Goal: Task Accomplishment & Management: Manage account settings

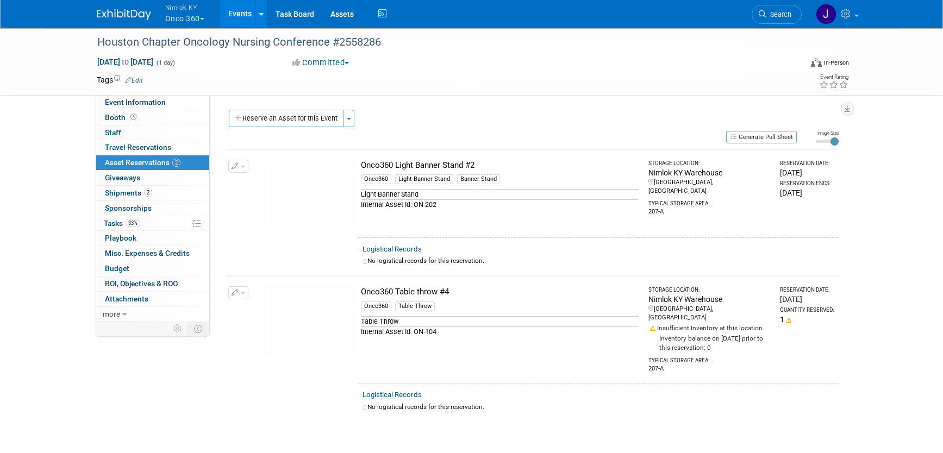
click at [182, 20] on button "Nimlok KY Onco 360" at bounding box center [191, 14] width 54 height 28
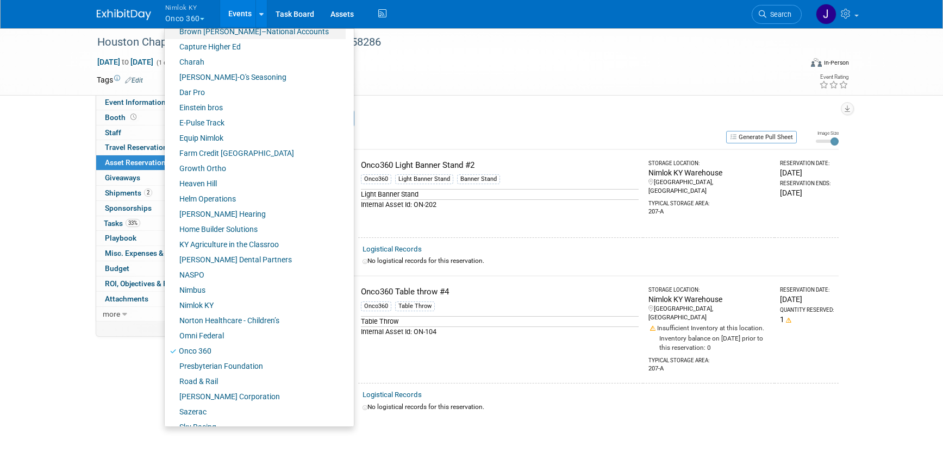
scroll to position [237, 0]
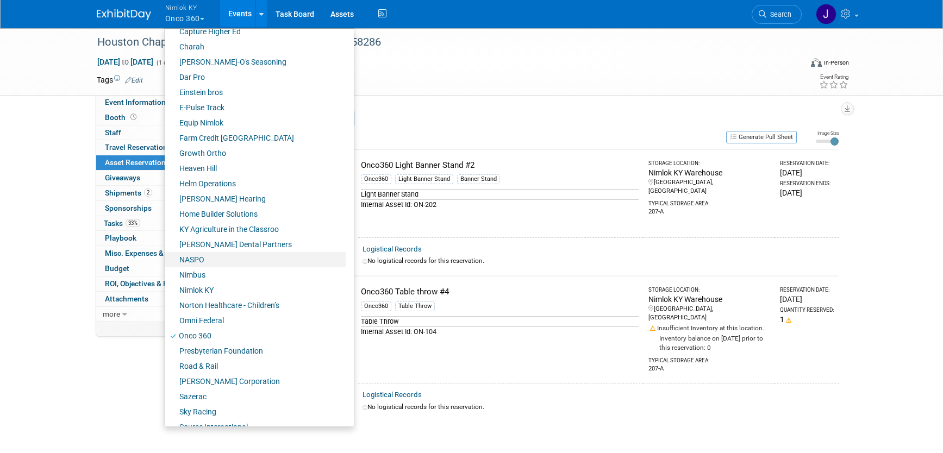
click at [226, 260] on link "NASPO" at bounding box center [255, 259] width 181 height 15
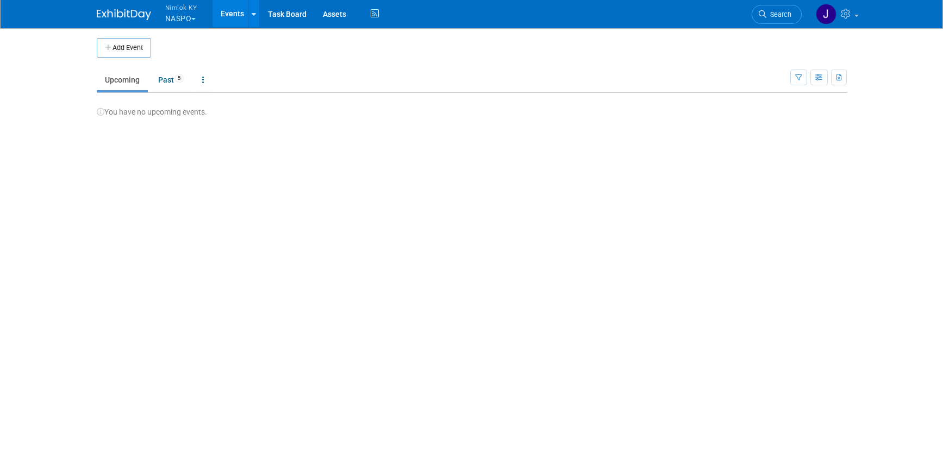
click at [185, 117] on div "You have no upcoming events." at bounding box center [472, 105] width 750 height 24
click at [171, 80] on link "Past 5" at bounding box center [171, 80] width 42 height 21
click at [171, 80] on body "Nimlok KY NASPO Explore: My Workspaces 46 Go to Workspace: Amerita Brown Forman…" at bounding box center [471, 226] width 943 height 453
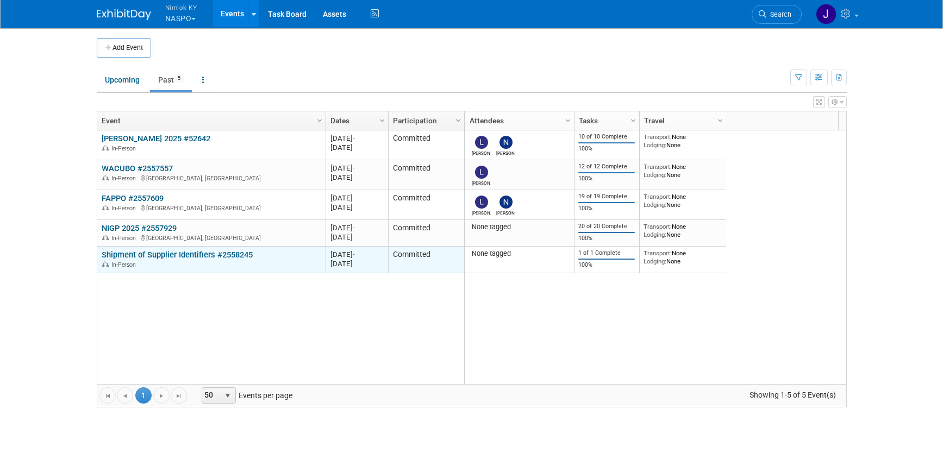
click at [191, 252] on link "Shipment of Supplier Identifiers #2558245" at bounding box center [177, 255] width 151 height 10
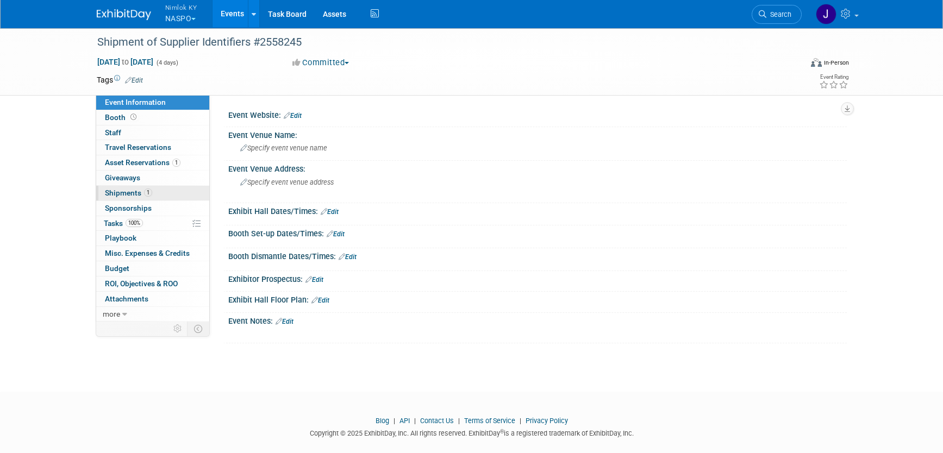
click at [168, 191] on link "1 Shipments 1" at bounding box center [152, 193] width 113 height 15
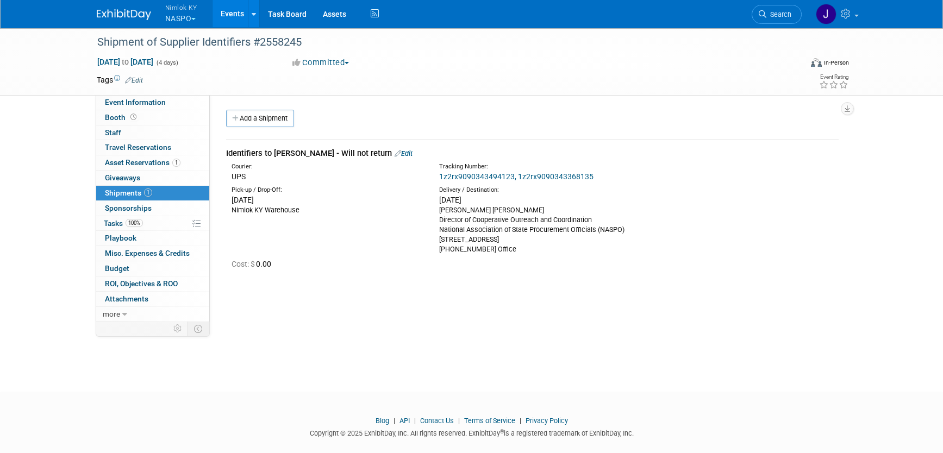
click at [229, 16] on link "Events" at bounding box center [233, 13] width 40 height 27
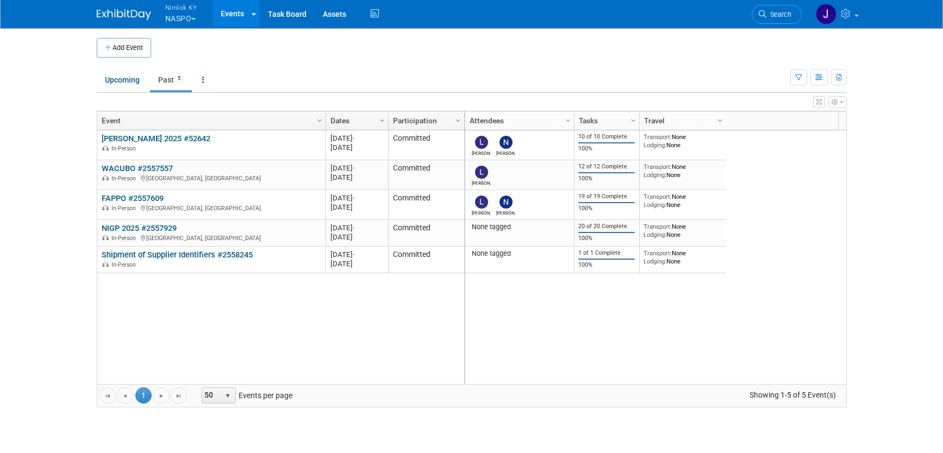
click at [224, 16] on link "Events" at bounding box center [233, 13] width 40 height 27
click at [351, 14] on link "Assets" at bounding box center [335, 13] width 40 height 27
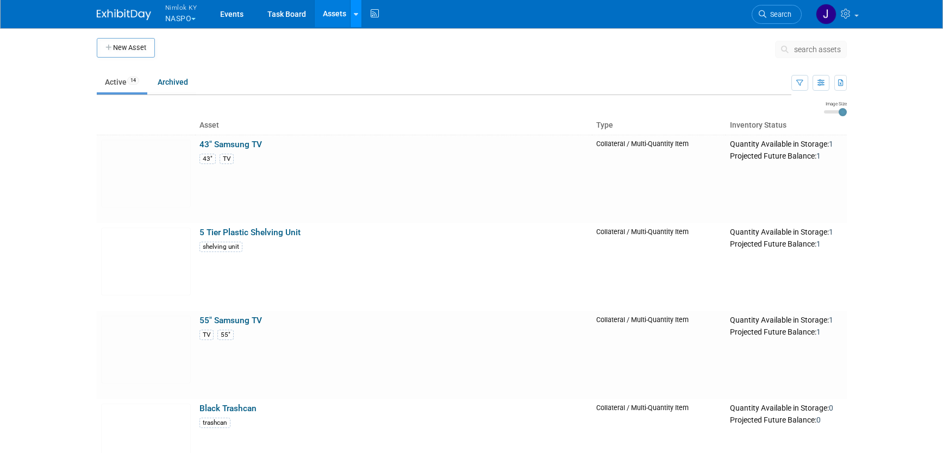
click at [361, 12] on link at bounding box center [355, 13] width 11 height 27
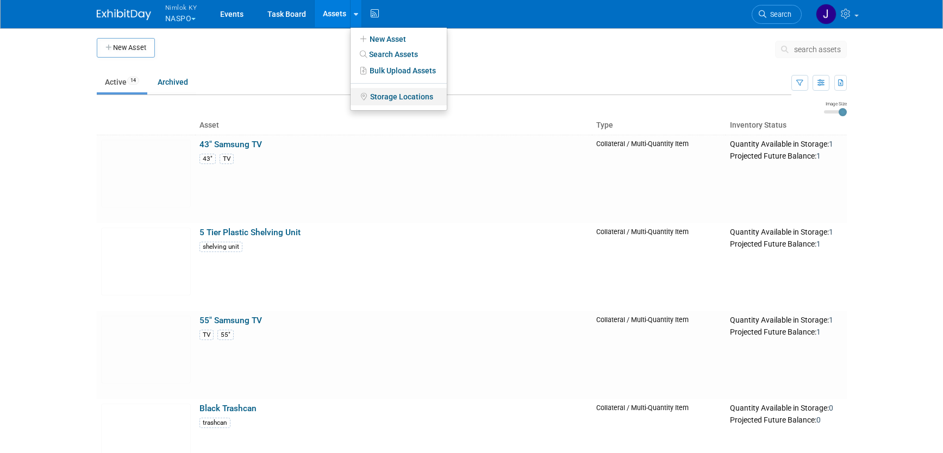
click at [387, 100] on link "Storage Locations" at bounding box center [399, 96] width 96 height 17
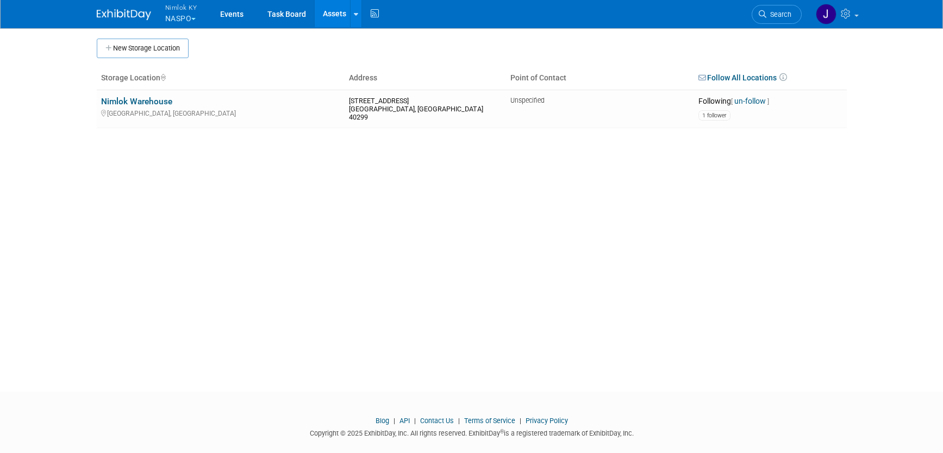
click at [196, 20] on button "Nimlok KY NASPO" at bounding box center [187, 14] width 47 height 28
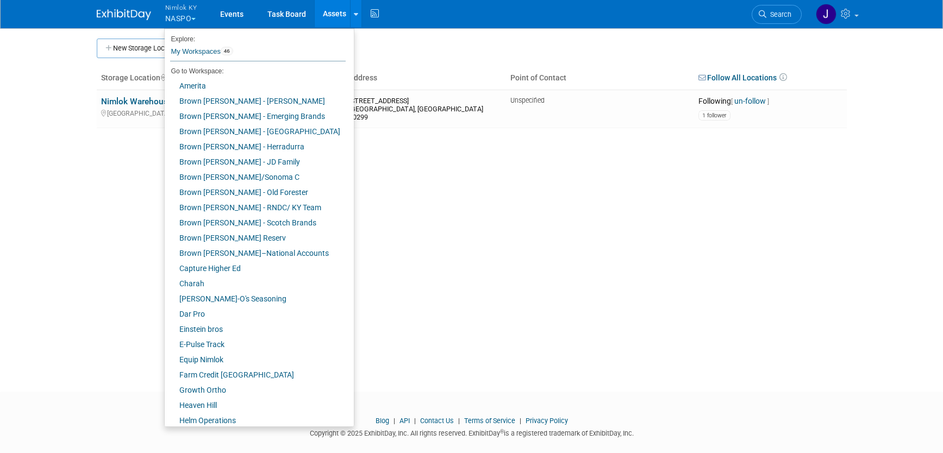
click at [348, 35] on div "New Storage Location New Storage Location Location Name * (e.g. Warehouse, Comp…" at bounding box center [472, 199] width 767 height 345
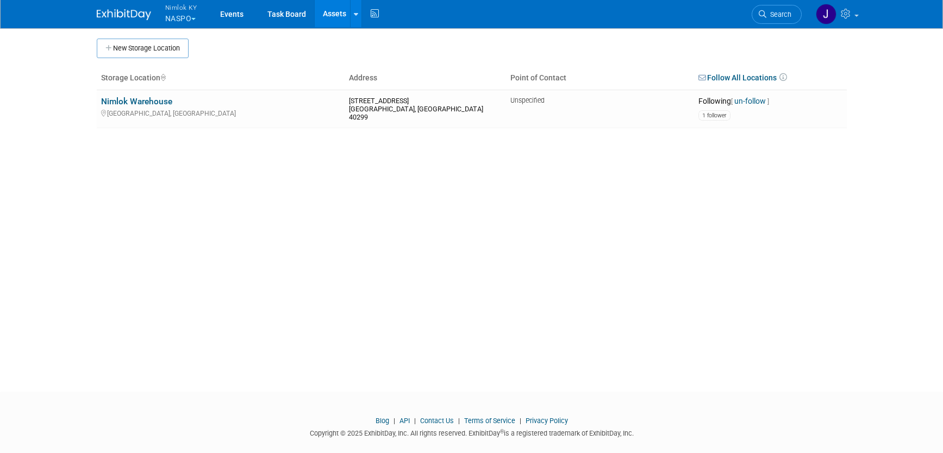
click at [194, 21] on button "Nimlok KY NASPO" at bounding box center [187, 14] width 47 height 28
click at [185, 18] on button "Nimlok KY NASPO" at bounding box center [187, 14] width 47 height 28
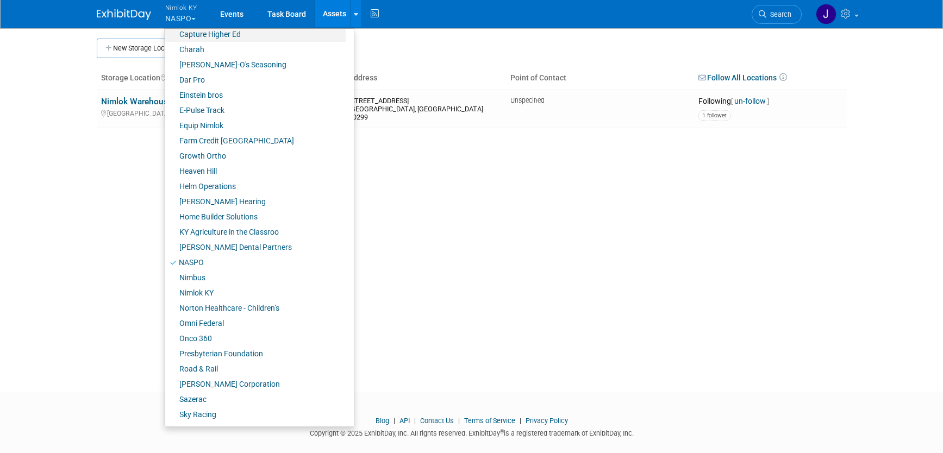
scroll to position [356, 0]
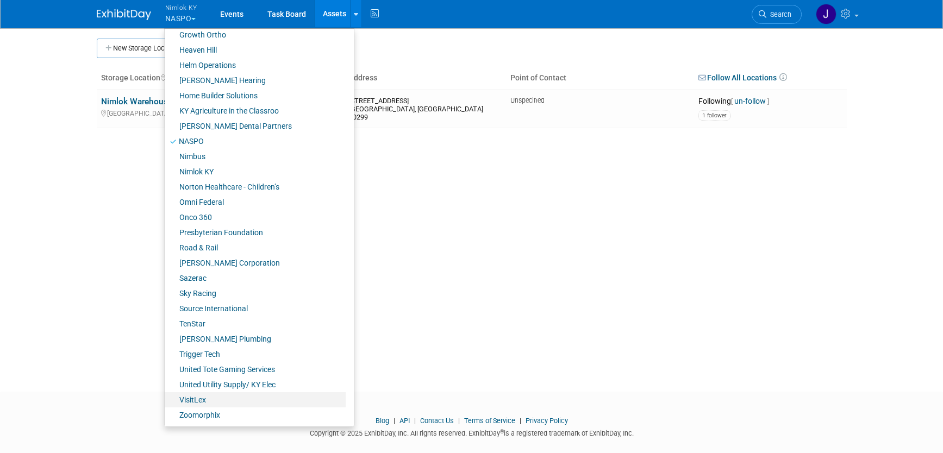
click at [219, 397] on link "VisitLex" at bounding box center [255, 400] width 181 height 15
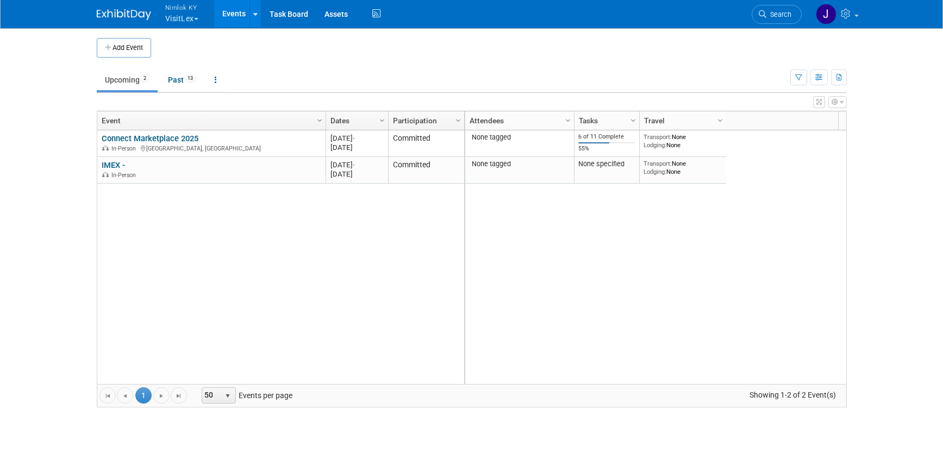
click at [183, 14] on button "Nimlok KY VisitLex" at bounding box center [188, 14] width 48 height 28
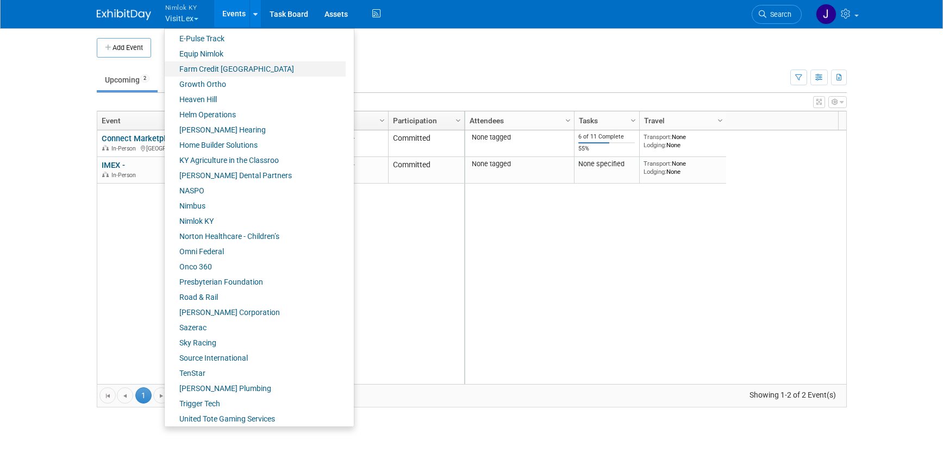
scroll to position [308, 0]
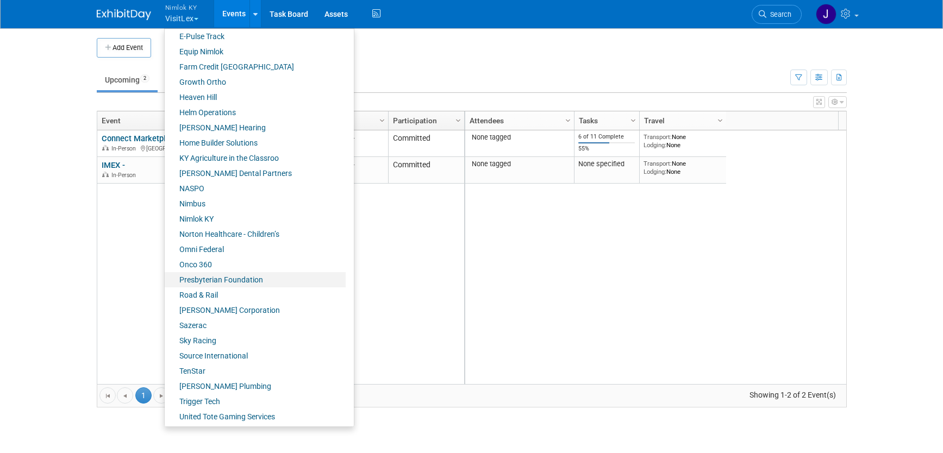
click at [232, 282] on link "Presbyterian Foundation" at bounding box center [255, 279] width 181 height 15
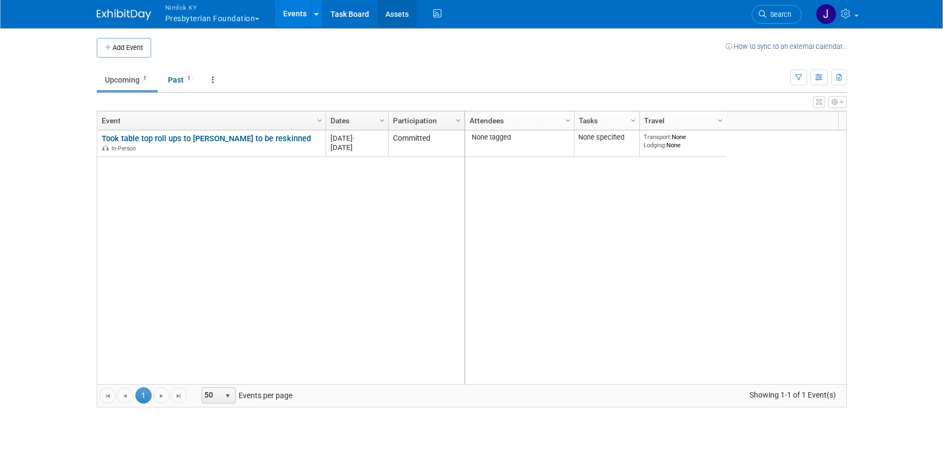
click at [406, 8] on link "Assets" at bounding box center [397, 13] width 40 height 27
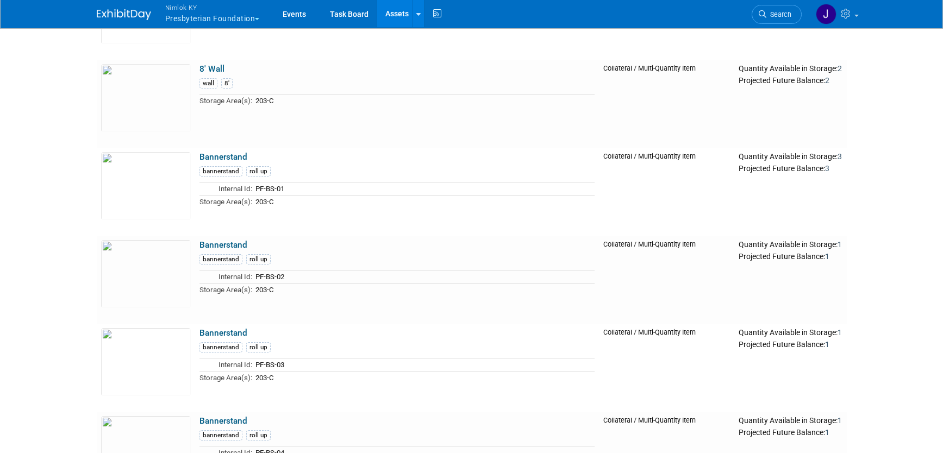
scroll to position [426, 0]
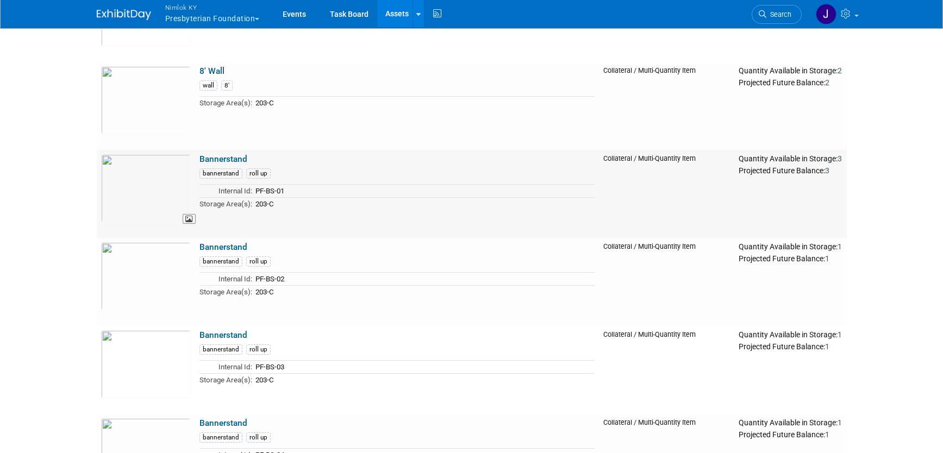
click at [165, 189] on img at bounding box center [146, 188] width 90 height 68
click at [133, 268] on img at bounding box center [146, 277] width 90 height 68
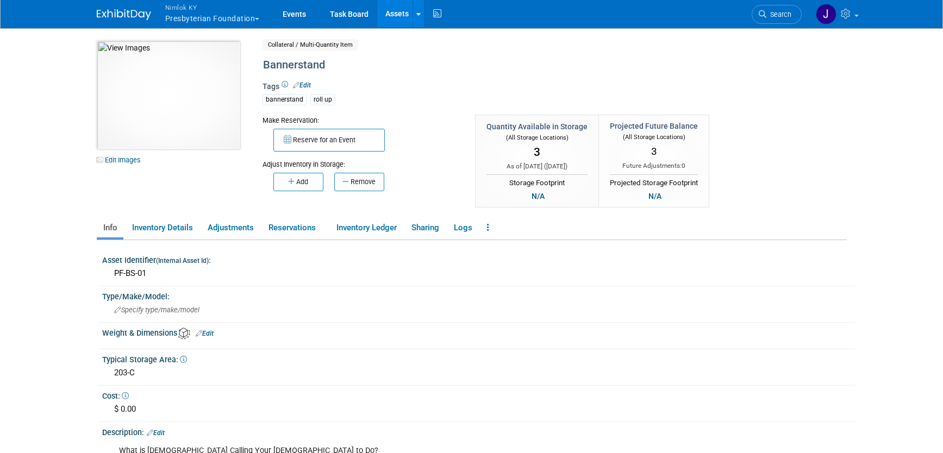
click at [175, 122] on img at bounding box center [169, 95] width 144 height 109
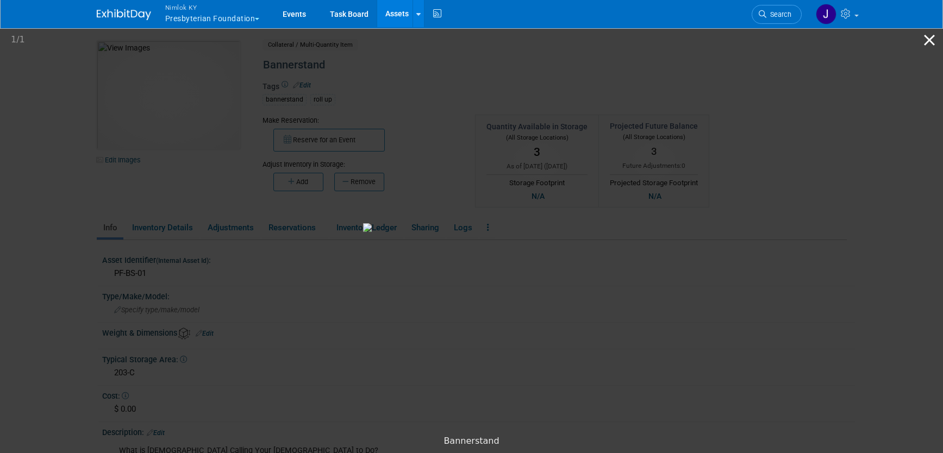
click at [930, 39] on button "Close gallery" at bounding box center [929, 40] width 27 height 26
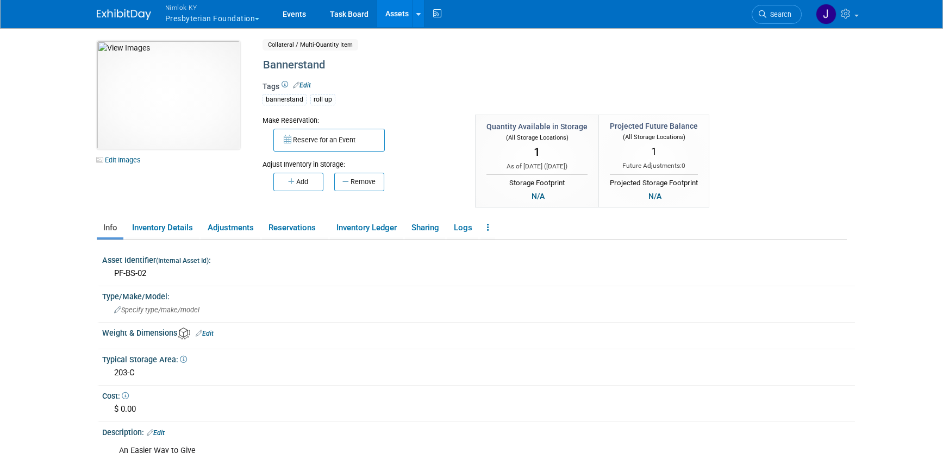
click at [176, 151] on div "10049978-10720777-5e45d936-5865-4fa9-8aa5-8a549500de93.jpg Edit Images" at bounding box center [172, 103] width 150 height 125
click at [180, 133] on img at bounding box center [169, 95] width 144 height 109
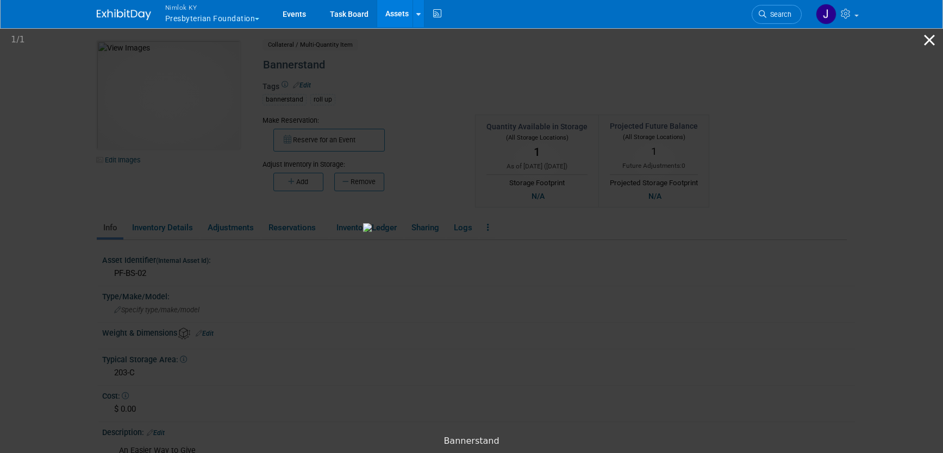
click at [928, 43] on button "Close gallery" at bounding box center [929, 40] width 27 height 26
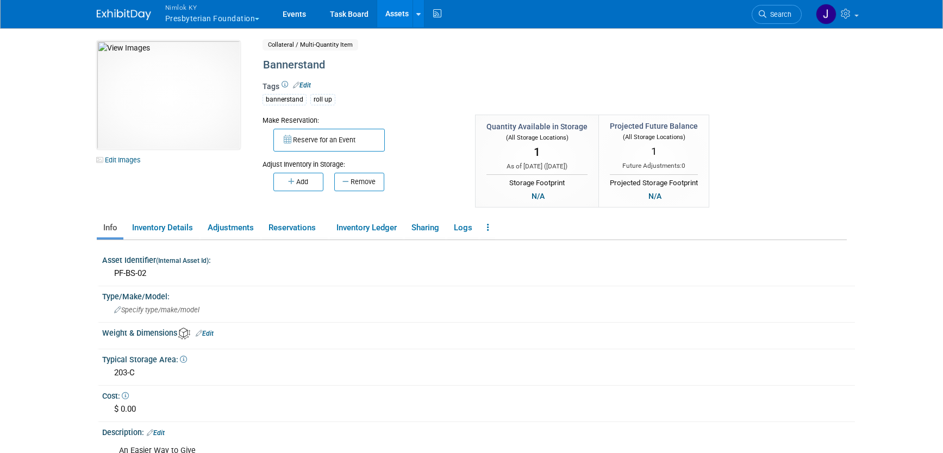
click at [393, 21] on link "Assets" at bounding box center [397, 13] width 40 height 27
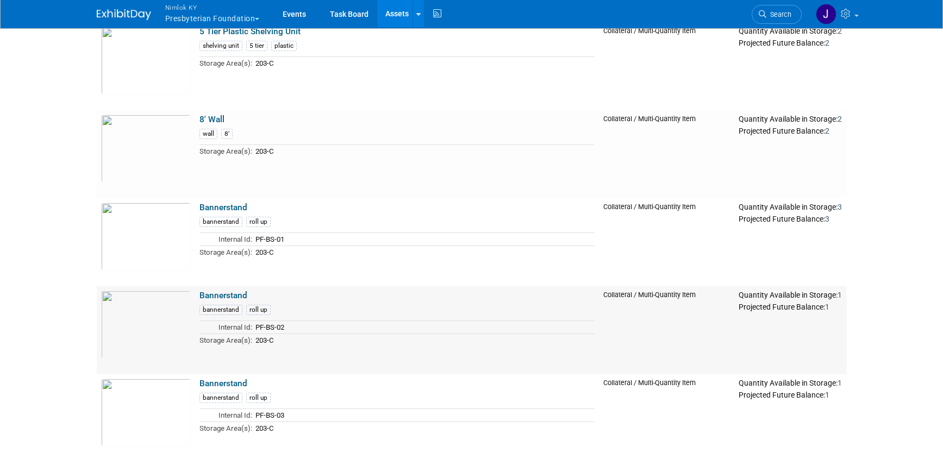
scroll to position [337, 0]
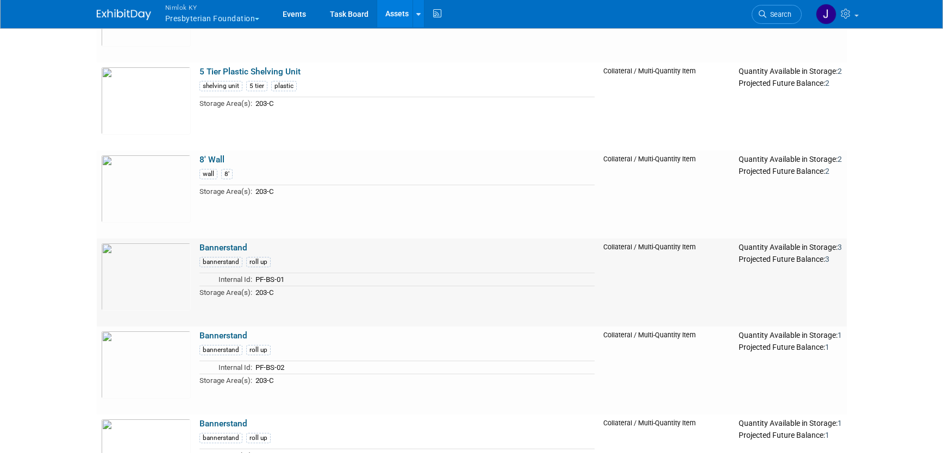
click at [243, 245] on link "Bannerstand" at bounding box center [224, 248] width 48 height 10
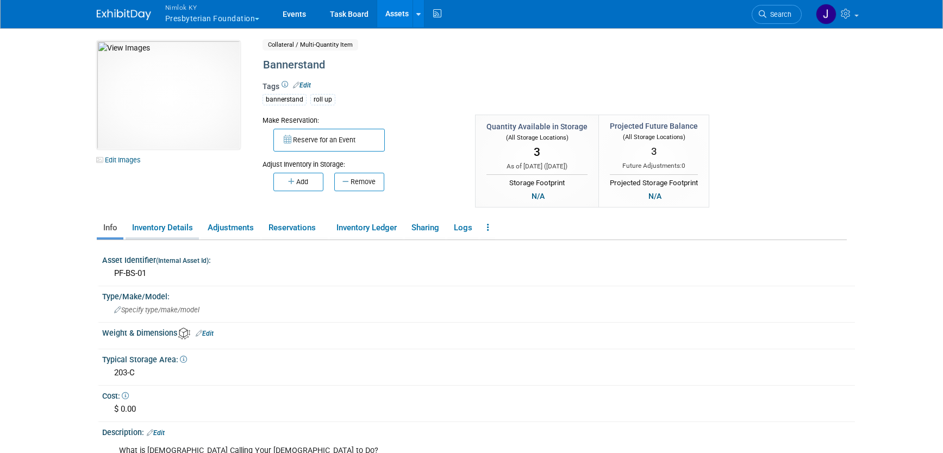
click at [186, 227] on link "Inventory Details" at bounding box center [162, 228] width 73 height 19
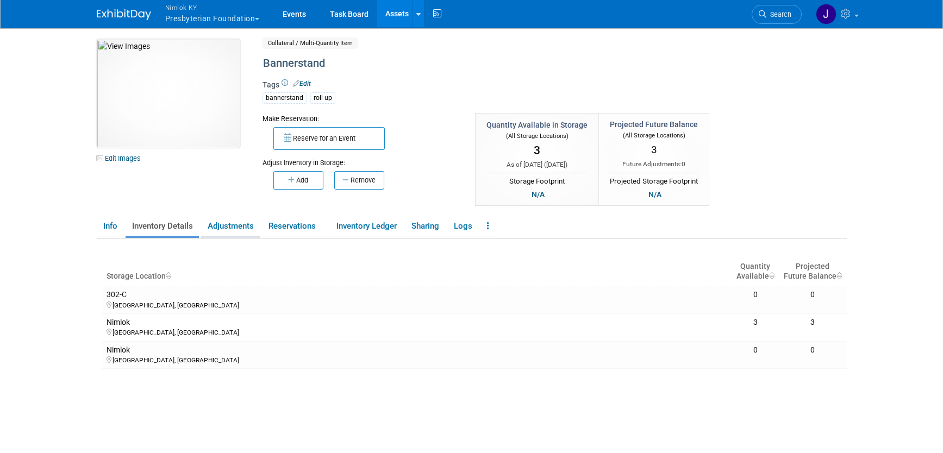
scroll to position [2, 0]
click at [224, 227] on link "Adjustments" at bounding box center [230, 225] width 59 height 19
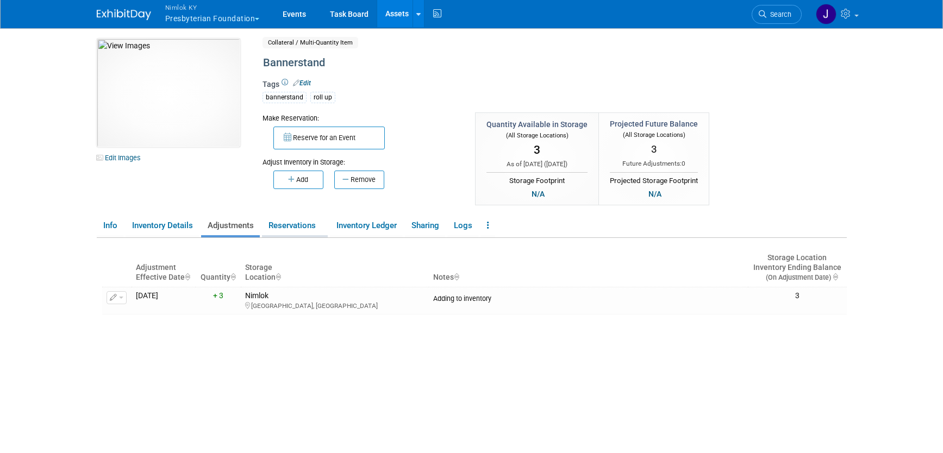
click at [275, 226] on link "Reservations" at bounding box center [295, 225] width 66 height 19
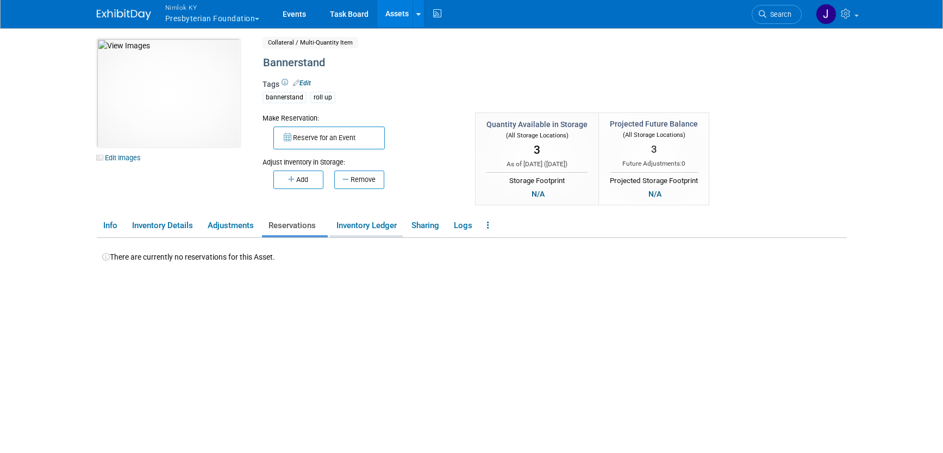
click at [348, 228] on link "Inventory Ledger" at bounding box center [366, 225] width 73 height 19
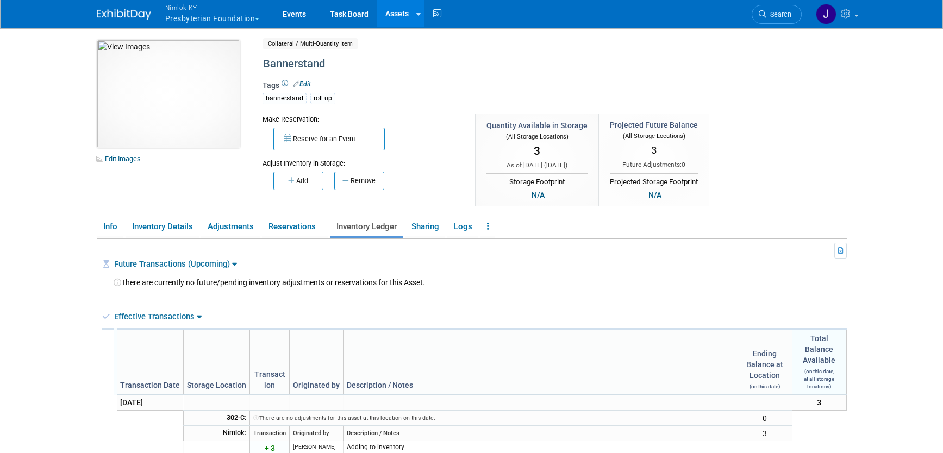
scroll to position [0, 0]
click at [234, 16] on button "Nimlok KY Presbyterian Foundation" at bounding box center [218, 14] width 109 height 28
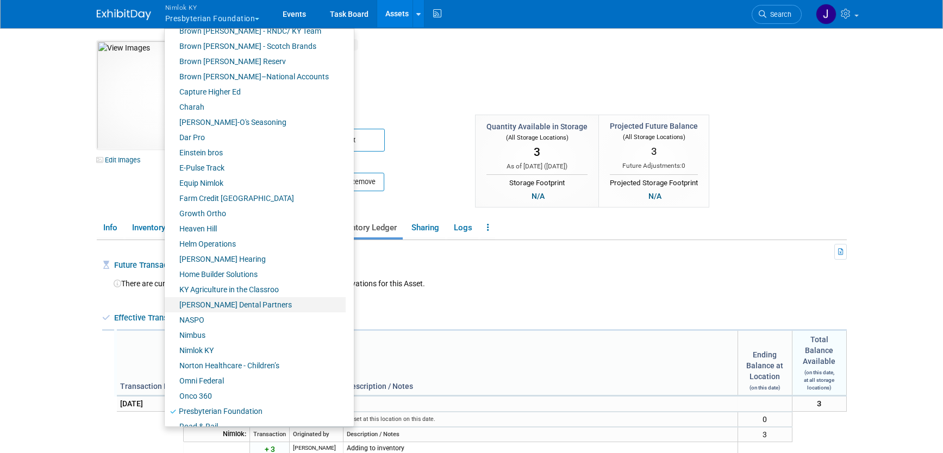
scroll to position [177, 0]
click at [214, 322] on link "NASPO" at bounding box center [255, 319] width 181 height 15
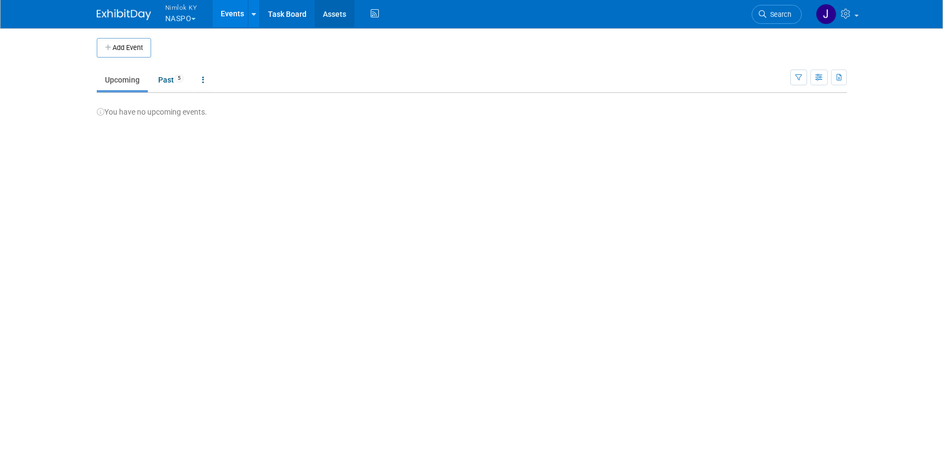
click at [330, 14] on link "Assets" at bounding box center [335, 13] width 40 height 27
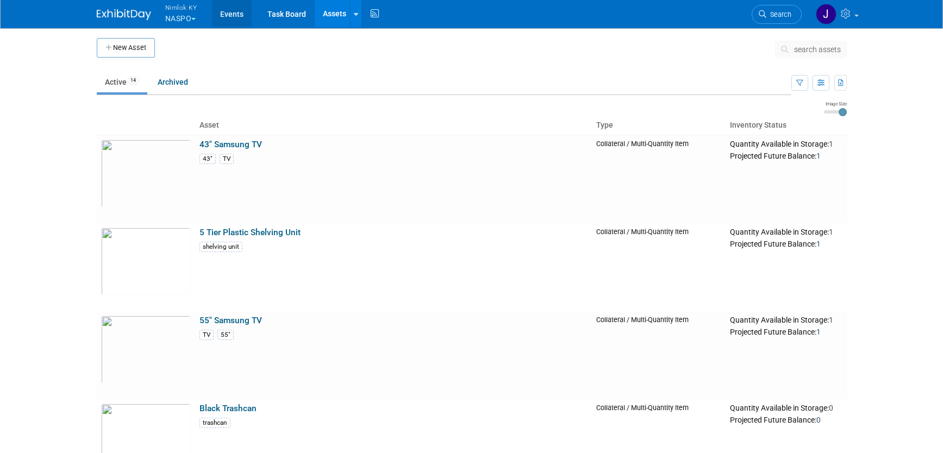
click at [225, 15] on link "Events" at bounding box center [232, 13] width 40 height 27
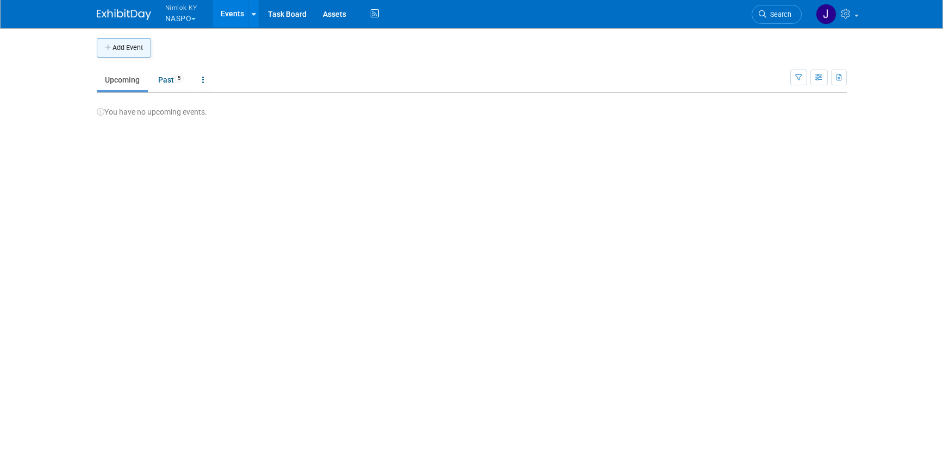
click at [138, 45] on button "Add Event" at bounding box center [124, 48] width 54 height 20
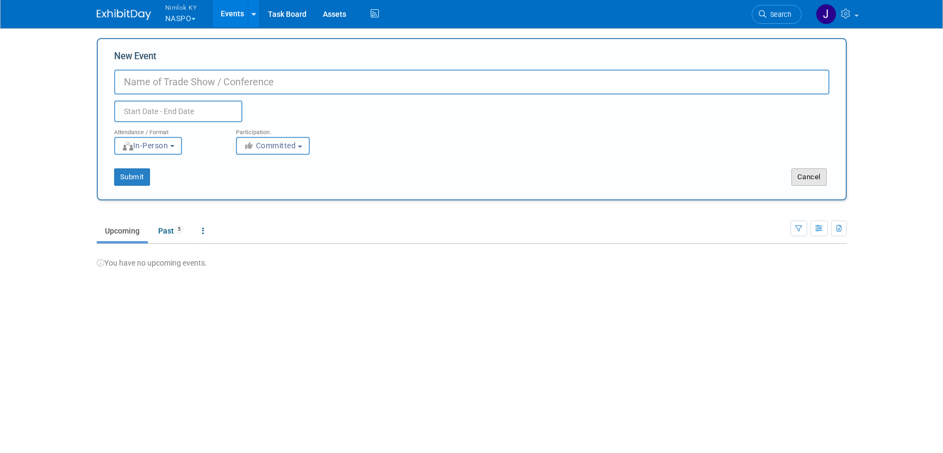
click at [807, 173] on button "Cancel" at bounding box center [809, 177] width 35 height 17
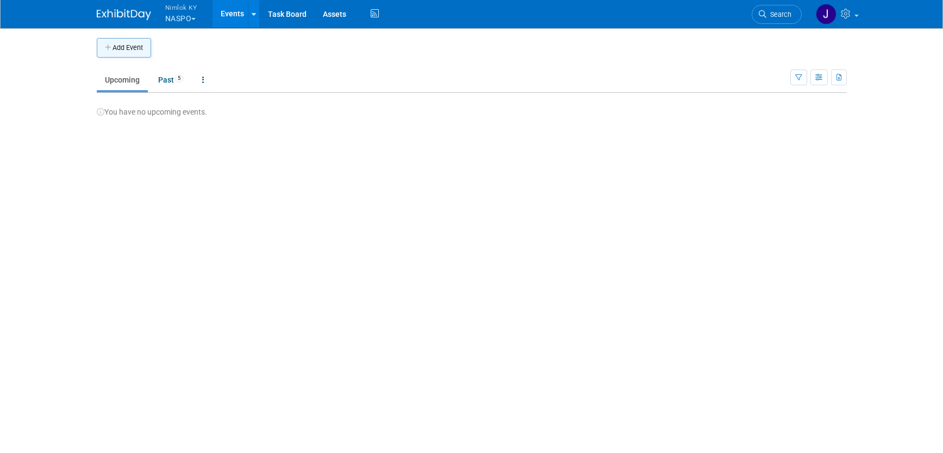
click at [116, 48] on button "Add Event" at bounding box center [124, 48] width 54 height 20
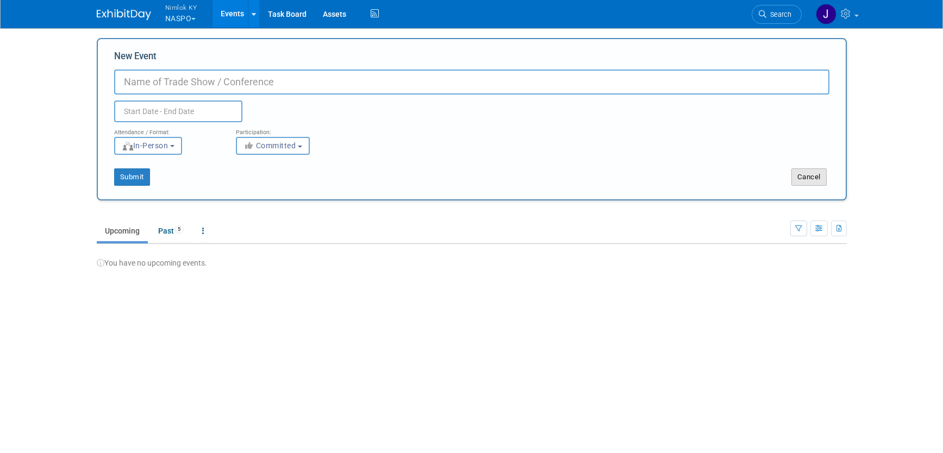
click at [815, 173] on button "Cancel" at bounding box center [809, 177] width 35 height 17
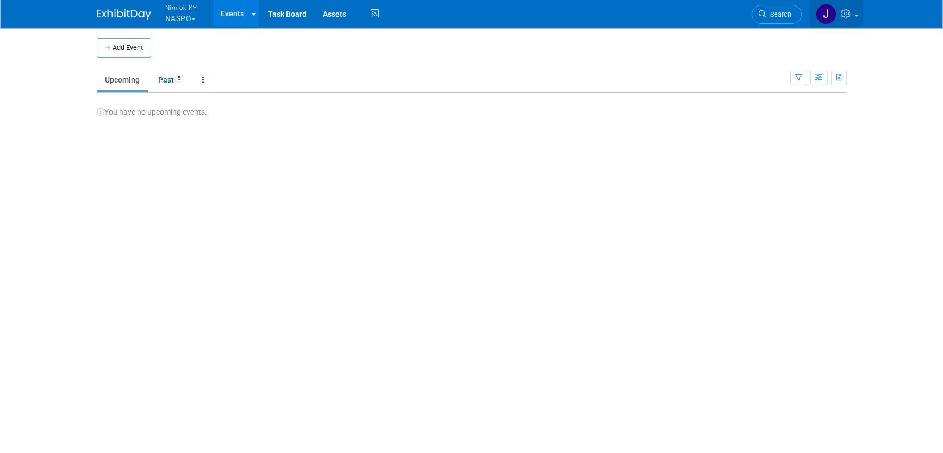
click at [848, 14] on icon at bounding box center [847, 14] width 13 height 10
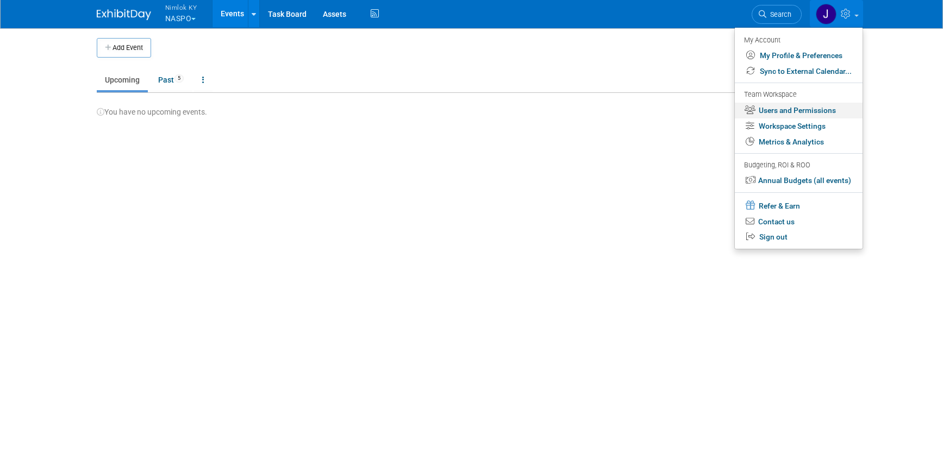
click at [797, 110] on link "Users and Permissions" at bounding box center [799, 111] width 128 height 16
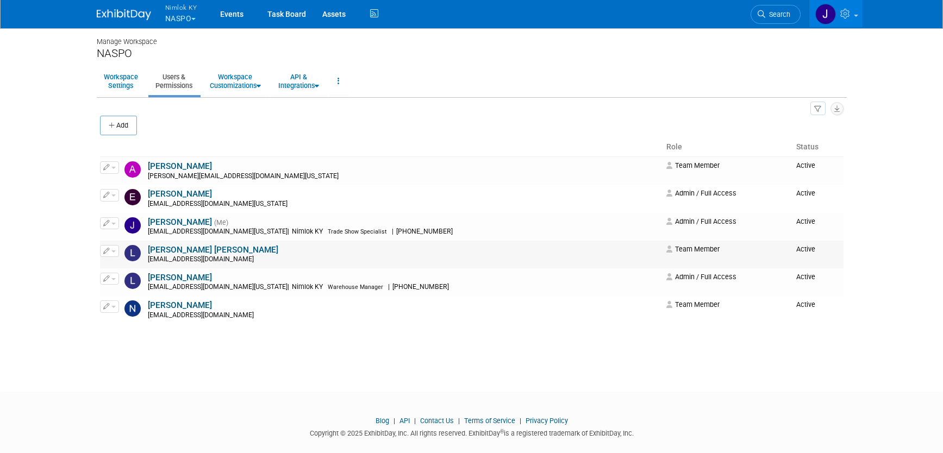
click at [115, 253] on button "button" at bounding box center [109, 251] width 19 height 12
click at [128, 284] on span "Impersonate" at bounding box center [144, 285] width 47 height 9
click at [113, 251] on span "button" at bounding box center [113, 252] width 4 height 2
click at [120, 266] on link "Edit" at bounding box center [144, 268] width 86 height 15
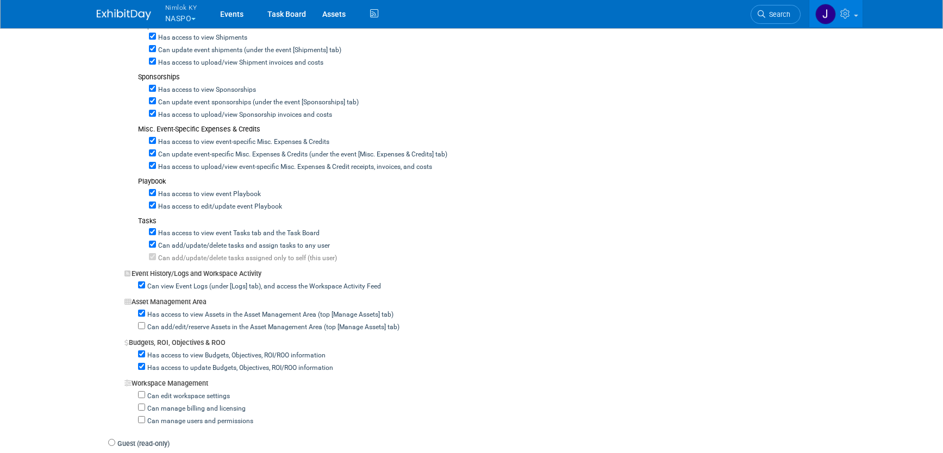
scroll to position [710, 0]
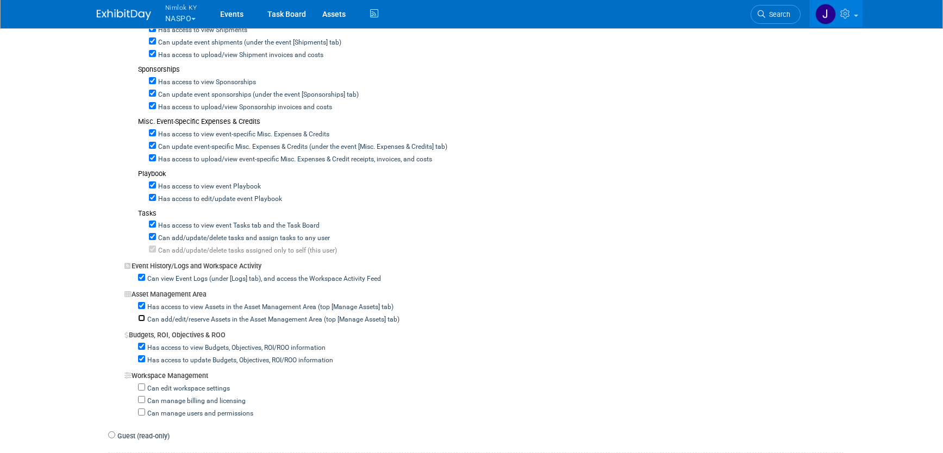
click at [144, 318] on input "Can add/edit/reserve Assets in the Asset Management Area (top [Manage Assets] t…" at bounding box center [141, 318] width 7 height 7
checkbox input "true"
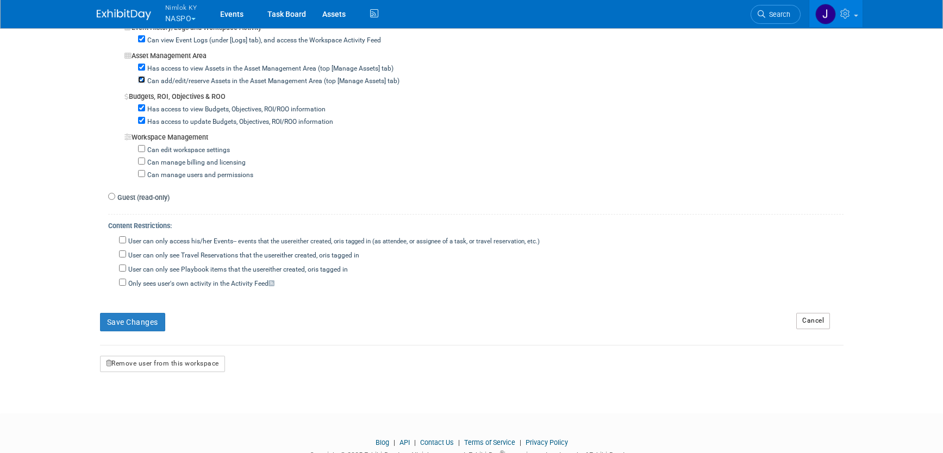
scroll to position [969, 0]
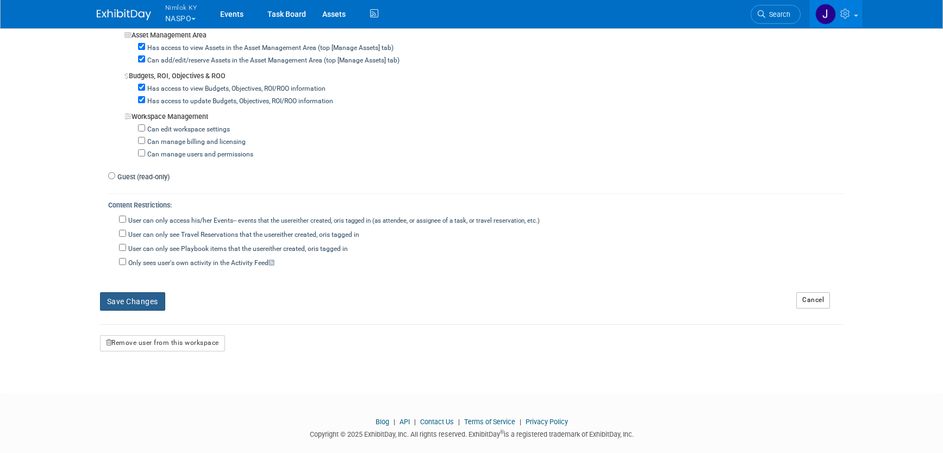
click at [158, 306] on button "Save Changes" at bounding box center [132, 302] width 65 height 18
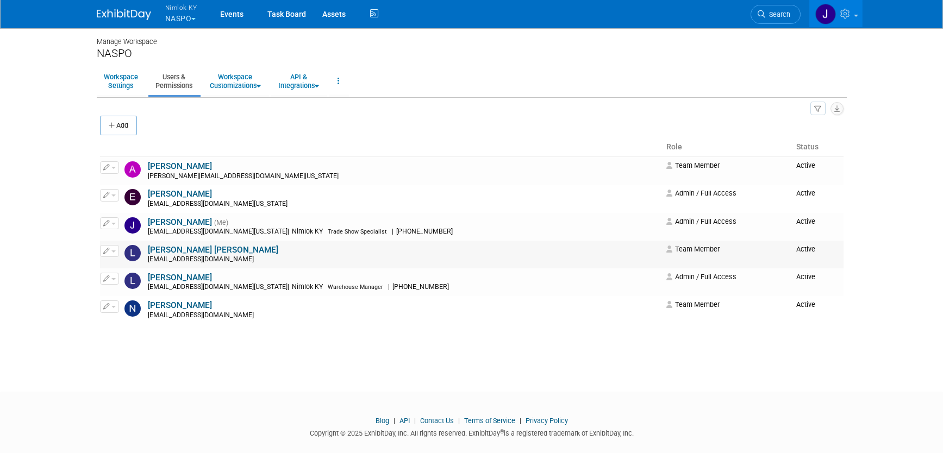
click at [115, 256] on button "button" at bounding box center [109, 251] width 19 height 12
click at [127, 285] on span "Impersonate" at bounding box center [144, 285] width 47 height 9
click at [116, 250] on button "button" at bounding box center [109, 251] width 19 height 12
click at [132, 270] on link "Edit" at bounding box center [144, 268] width 86 height 15
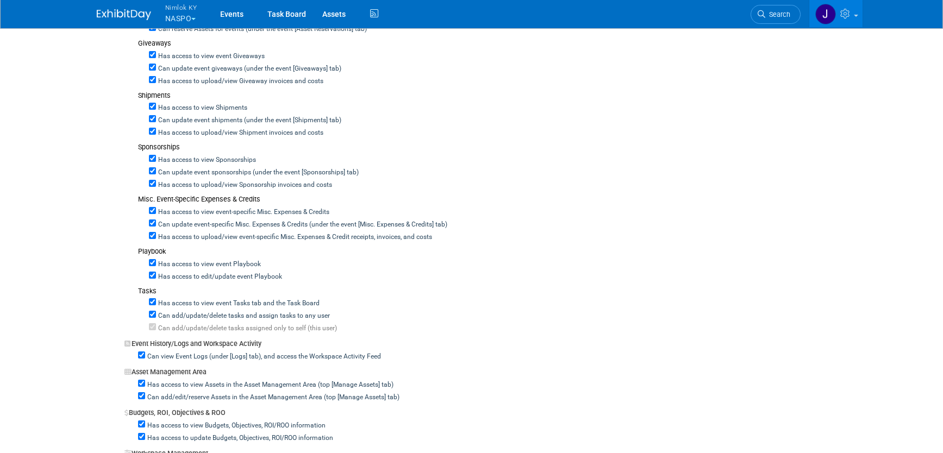
scroll to position [633, 0]
click at [145, 394] on label "Can add/edit/reserve Assets in the Asset Management Area (top [Manage Assets] t…" at bounding box center [272, 397] width 254 height 10
click at [144, 394] on input "Can add/edit/reserve Assets in the Asset Management Area (top [Manage Assets] t…" at bounding box center [141, 394] width 7 height 7
checkbox input "false"
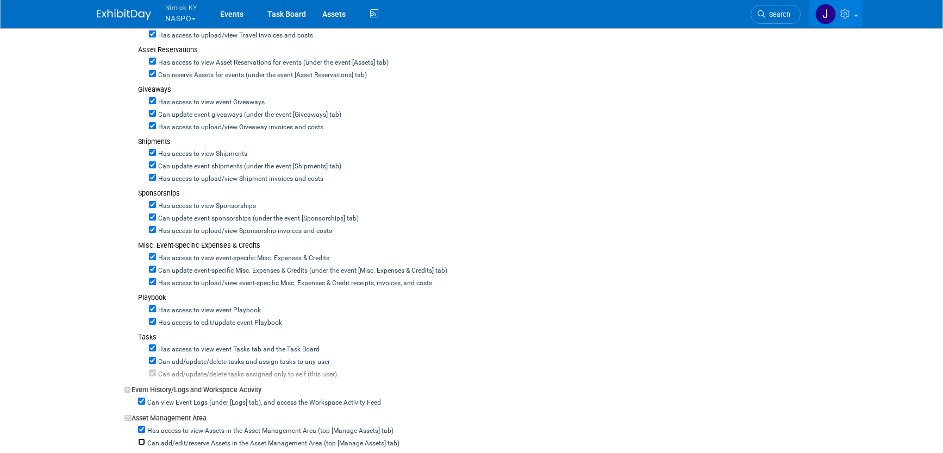
scroll to position [985, 0]
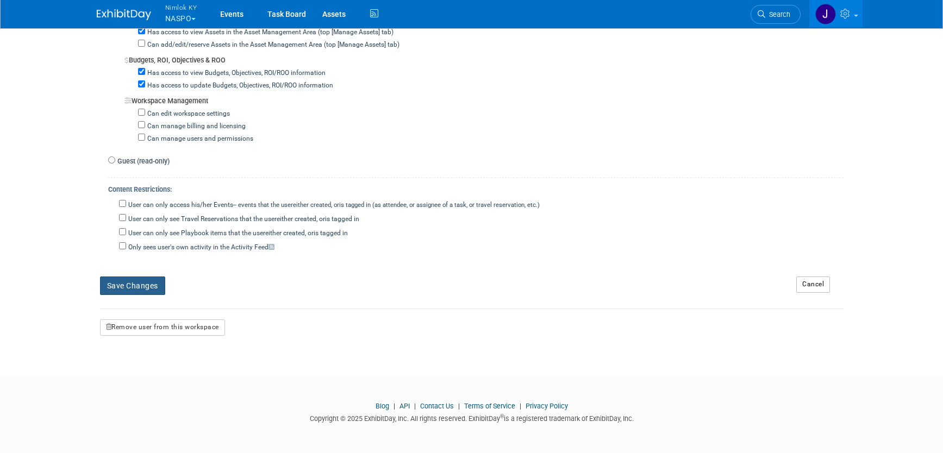
click at [142, 285] on button "Save Changes" at bounding box center [132, 286] width 65 height 18
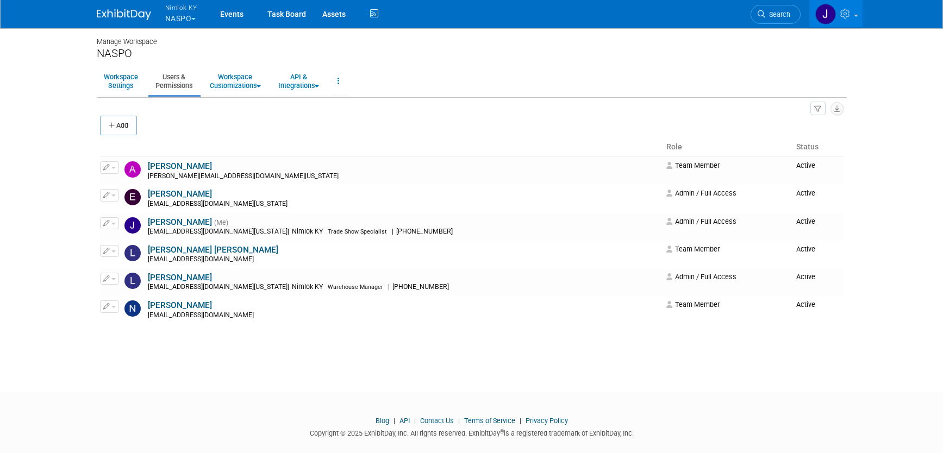
click at [181, 17] on button "Nimlok KY NASPO" at bounding box center [187, 14] width 47 height 28
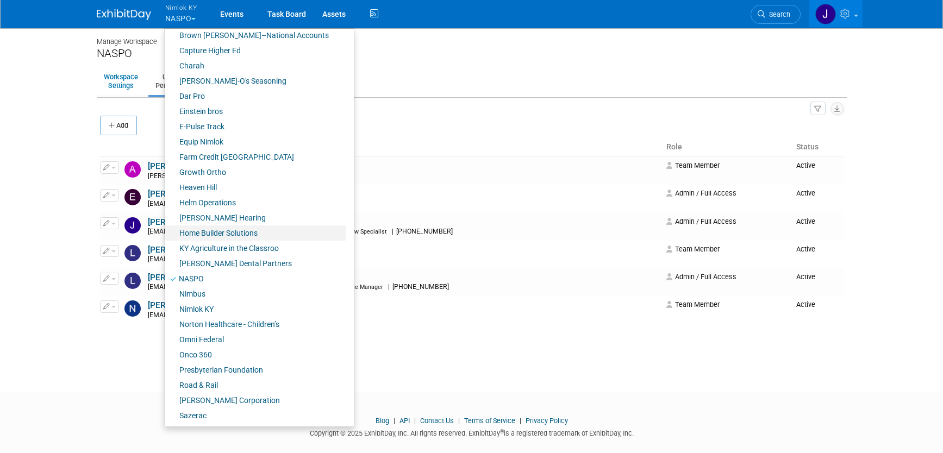
scroll to position [171, 0]
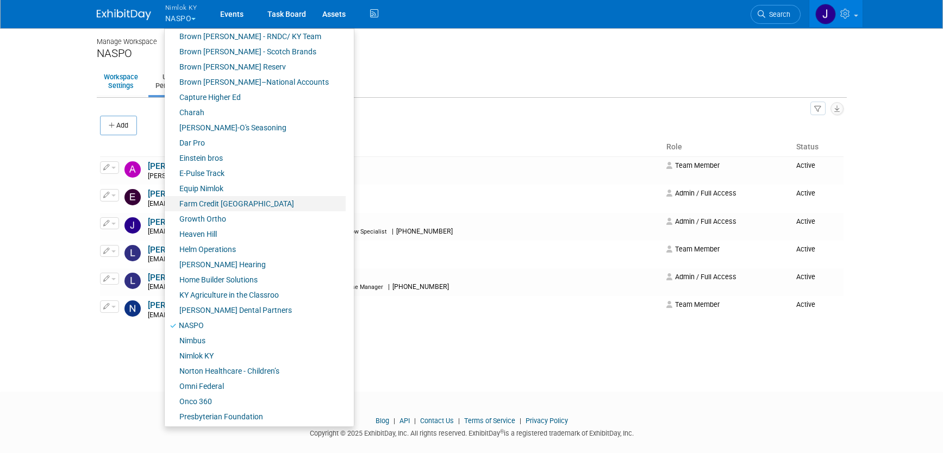
click at [227, 200] on link "Farm Credit [GEOGRAPHIC_DATA]" at bounding box center [255, 203] width 181 height 15
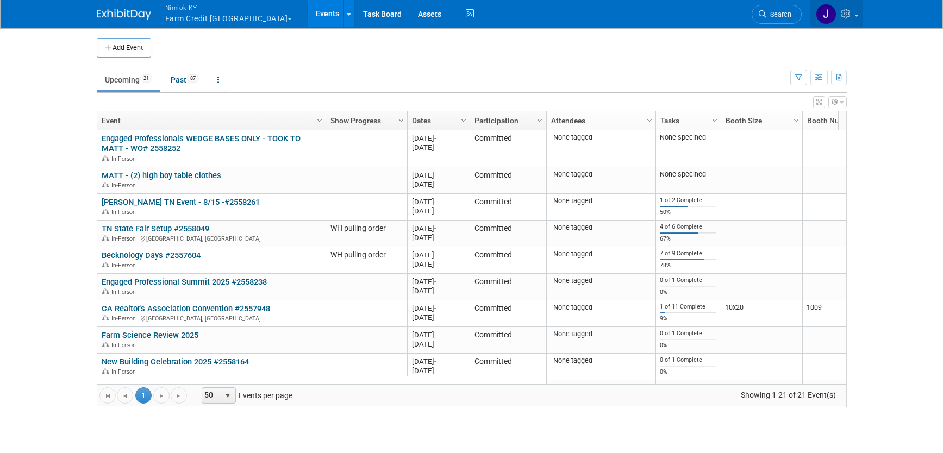
click at [857, 15] on span at bounding box center [857, 16] width 4 height 2
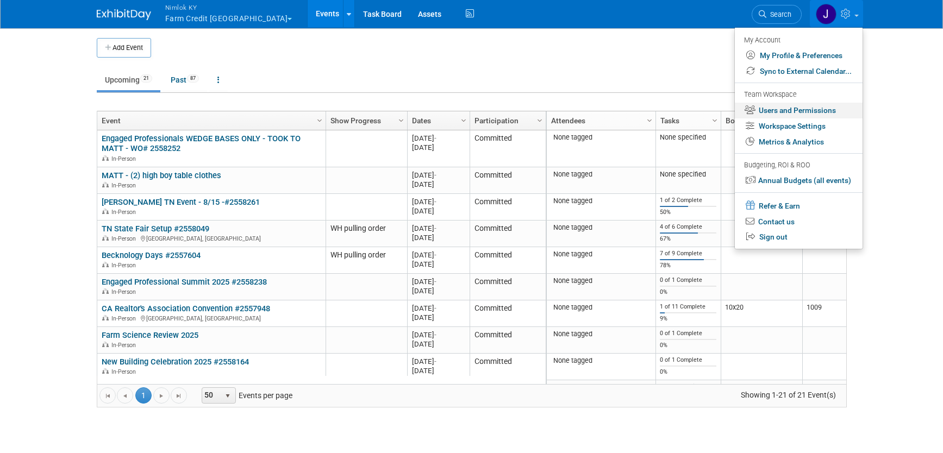
click at [825, 108] on link "Users and Permissions" at bounding box center [799, 111] width 128 height 16
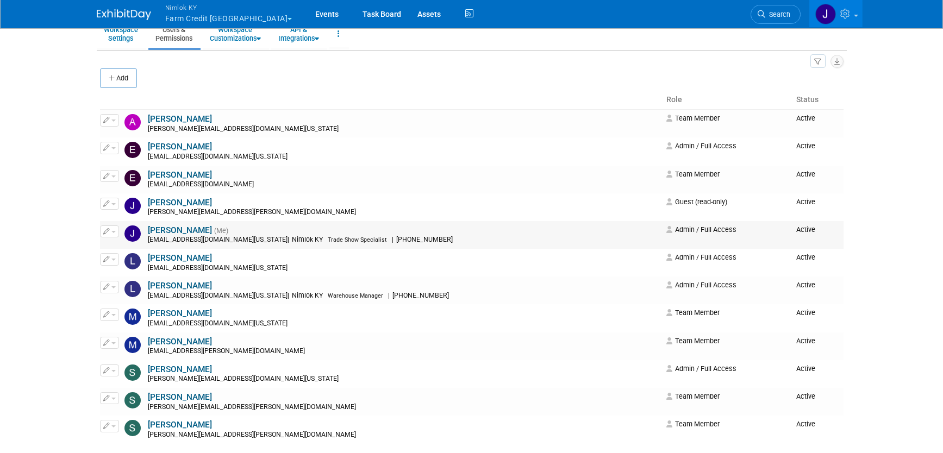
scroll to position [58, 0]
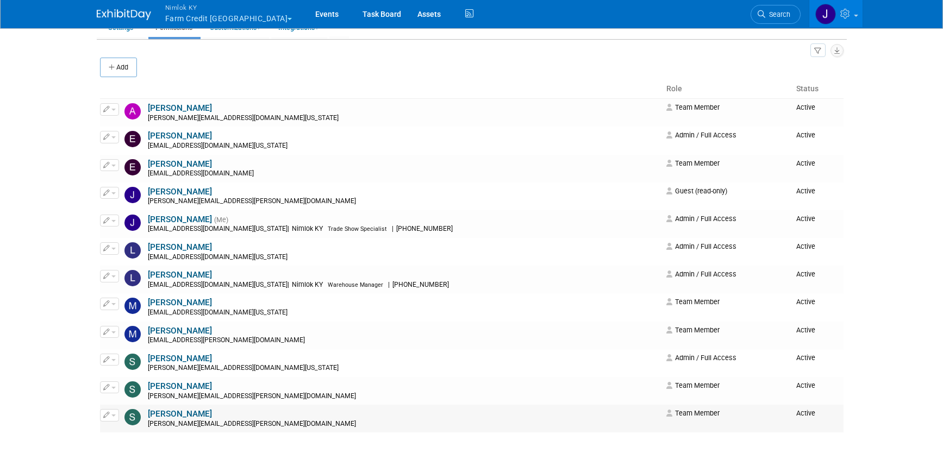
click at [113, 416] on span "button" at bounding box center [113, 416] width 4 height 2
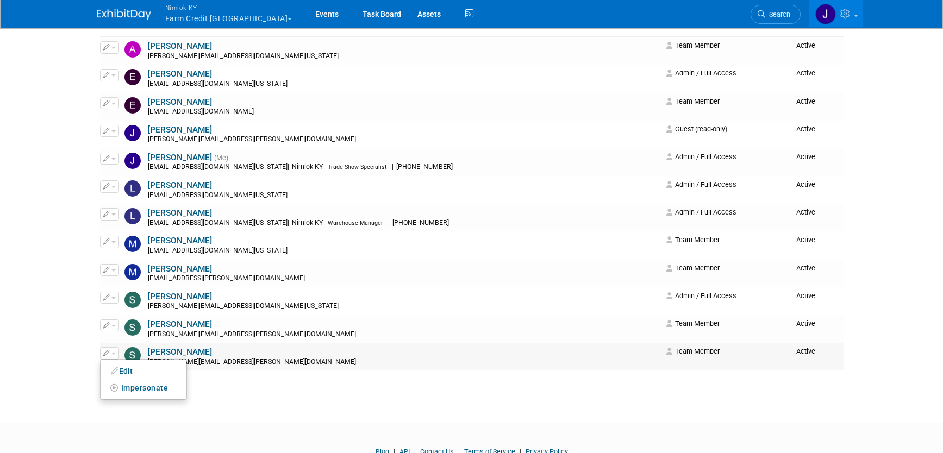
scroll to position [121, 0]
click at [144, 389] on span "Impersonate" at bounding box center [144, 387] width 47 height 9
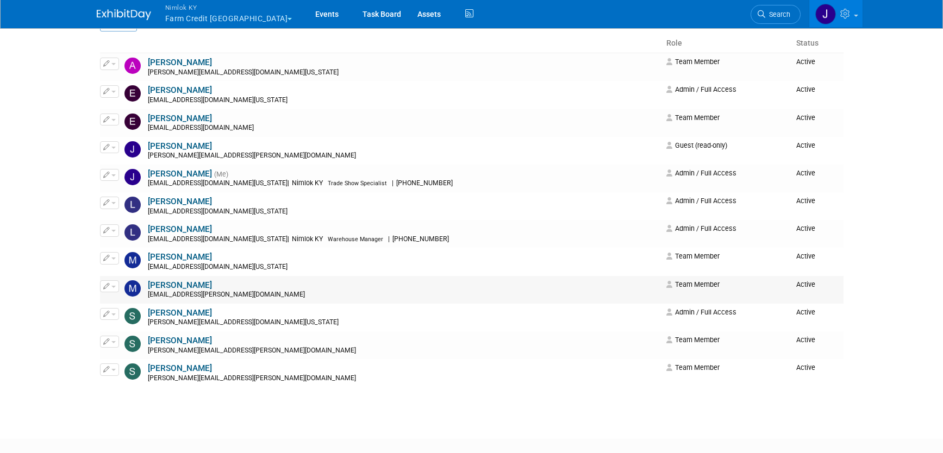
scroll to position [107, 0]
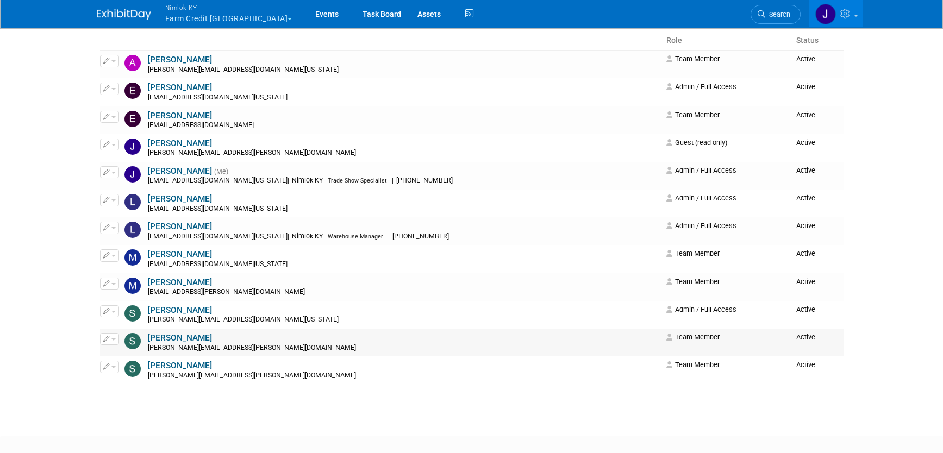
click at [115, 340] on span "button" at bounding box center [113, 340] width 4 height 2
click at [132, 377] on span "Impersonate" at bounding box center [144, 373] width 47 height 9
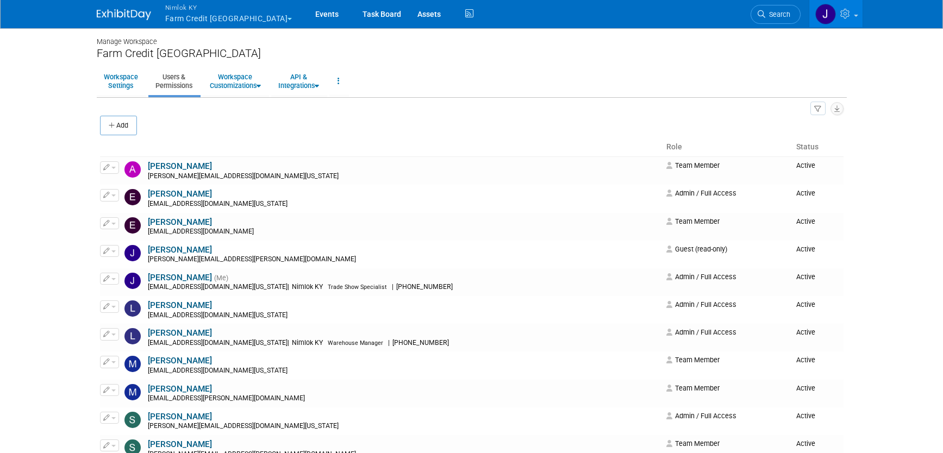
click at [245, 23] on button "Nimlok KY Farm Credit Mid America" at bounding box center [235, 14] width 142 height 28
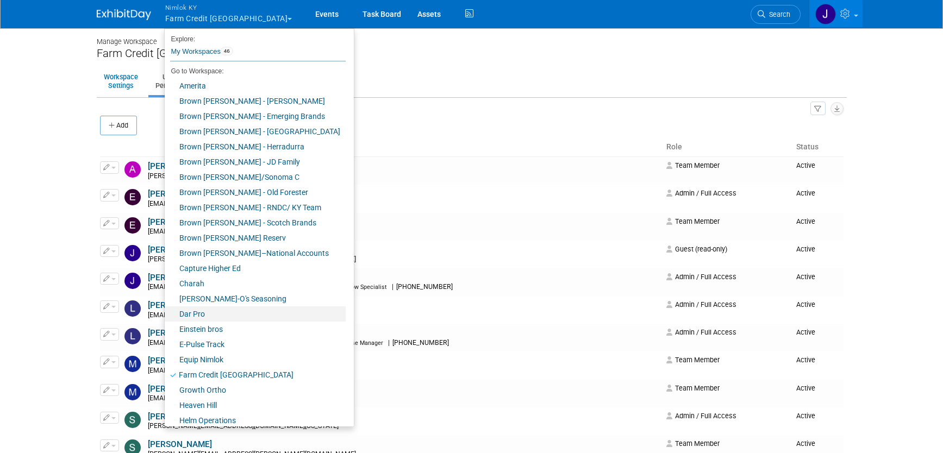
scroll to position [213, 0]
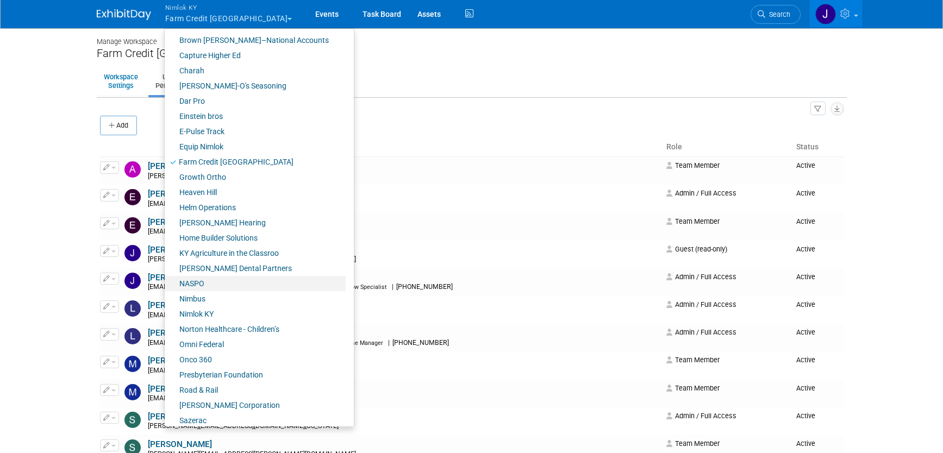
click at [235, 286] on link "NASPO" at bounding box center [255, 283] width 181 height 15
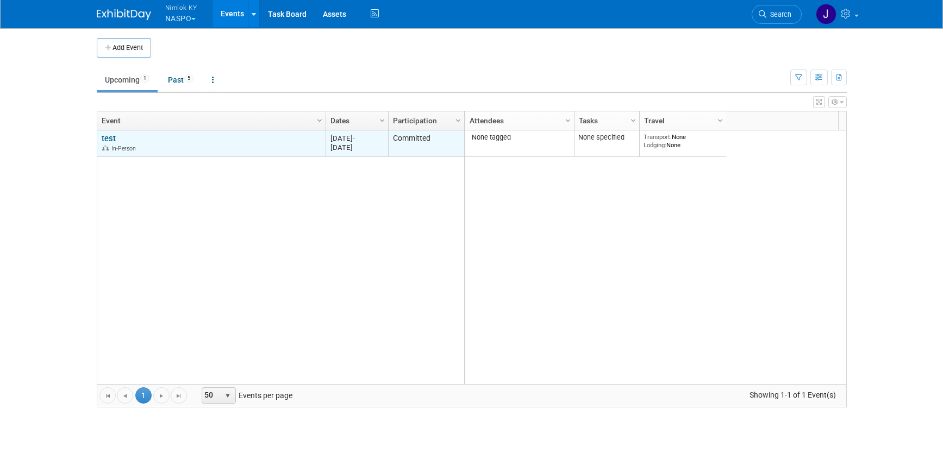
click at [111, 138] on link "test" at bounding box center [109, 139] width 14 height 10
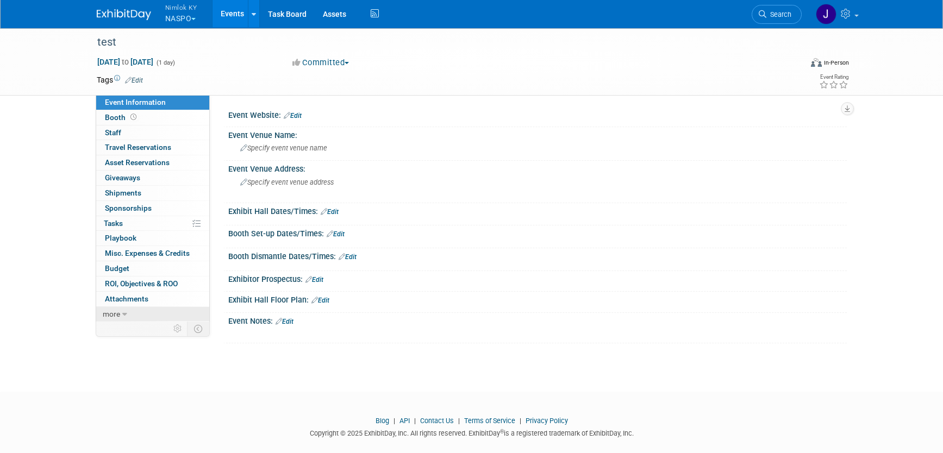
click at [121, 314] on link "more" at bounding box center [152, 314] width 113 height 15
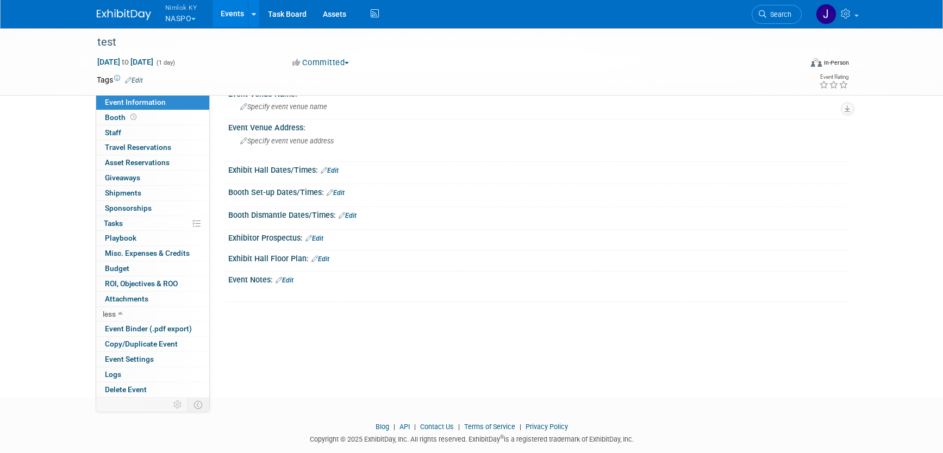
scroll to position [43, 0]
click at [147, 386] on link "Delete Event" at bounding box center [152, 390] width 113 height 15
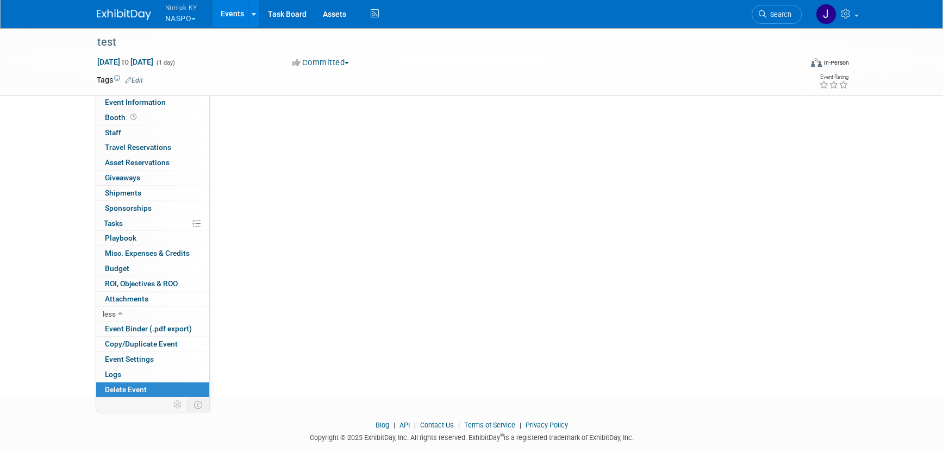
scroll to position [0, 0]
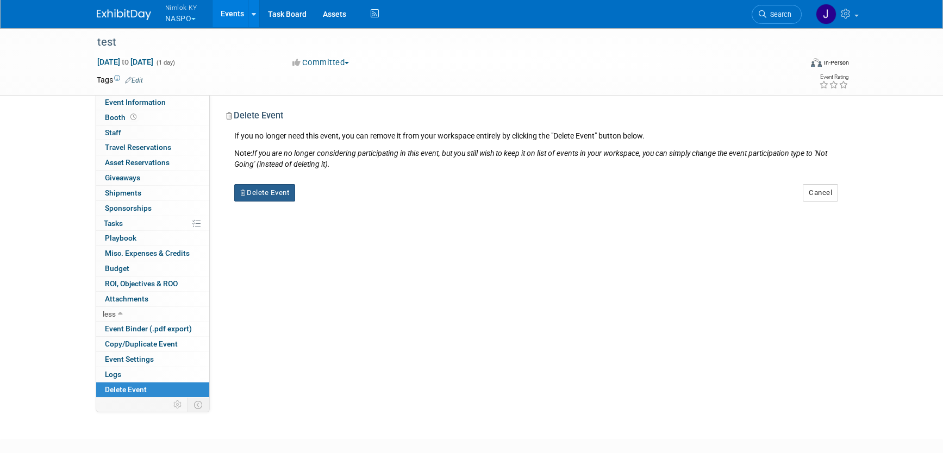
click at [288, 195] on button "Delete Event" at bounding box center [264, 192] width 61 height 17
click at [330, 197] on link "Yes" at bounding box center [334, 201] width 32 height 17
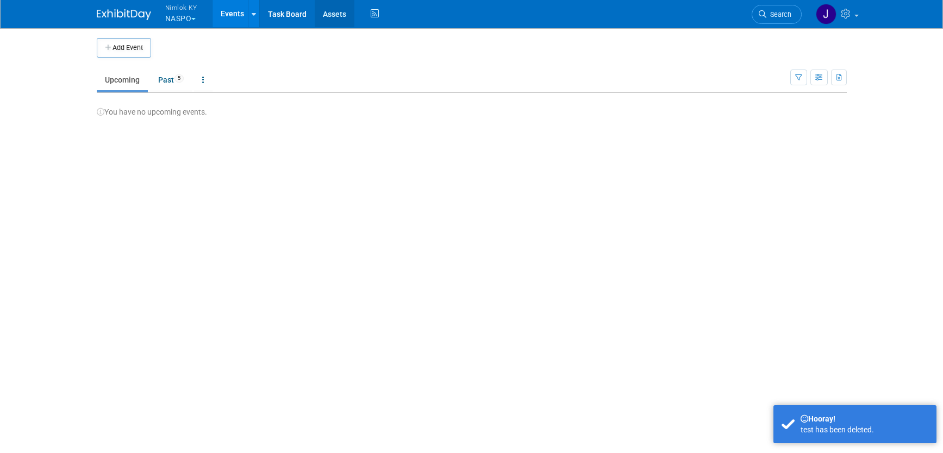
click at [330, 15] on link "Assets" at bounding box center [335, 13] width 40 height 27
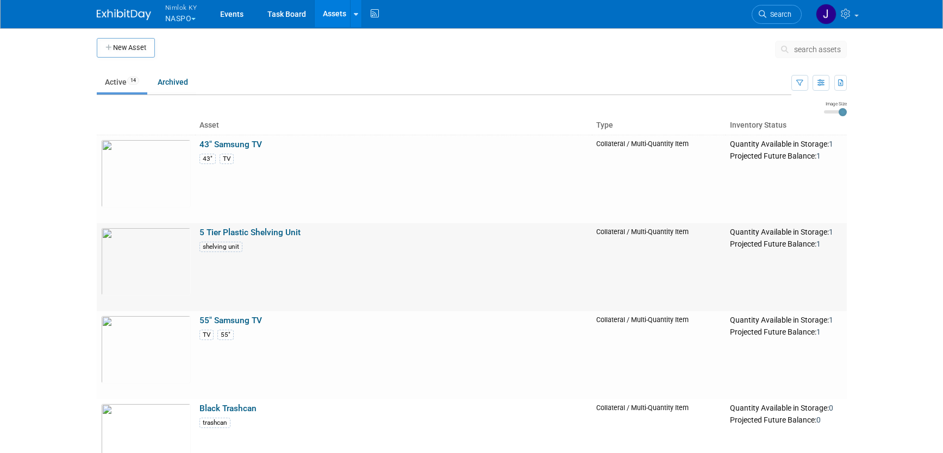
click at [283, 231] on link "5 Tier Plastic Shelving Unit" at bounding box center [250, 233] width 101 height 10
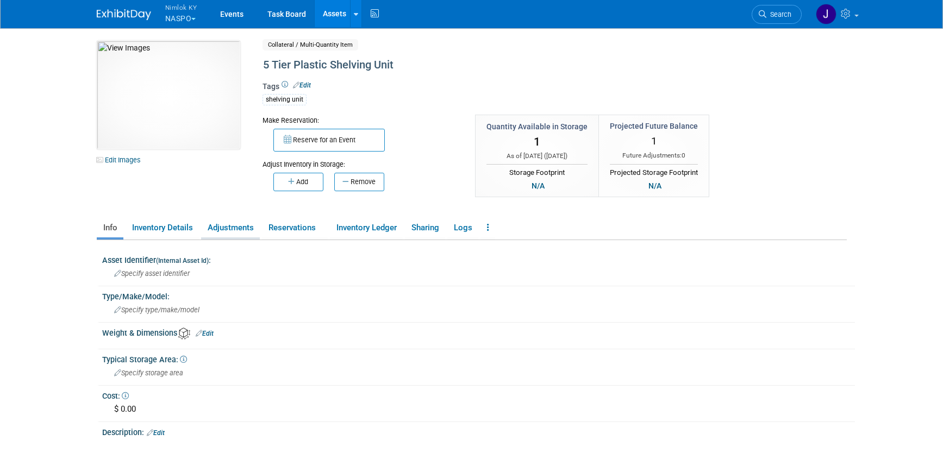
click at [217, 223] on link "Adjustments" at bounding box center [230, 228] width 59 height 19
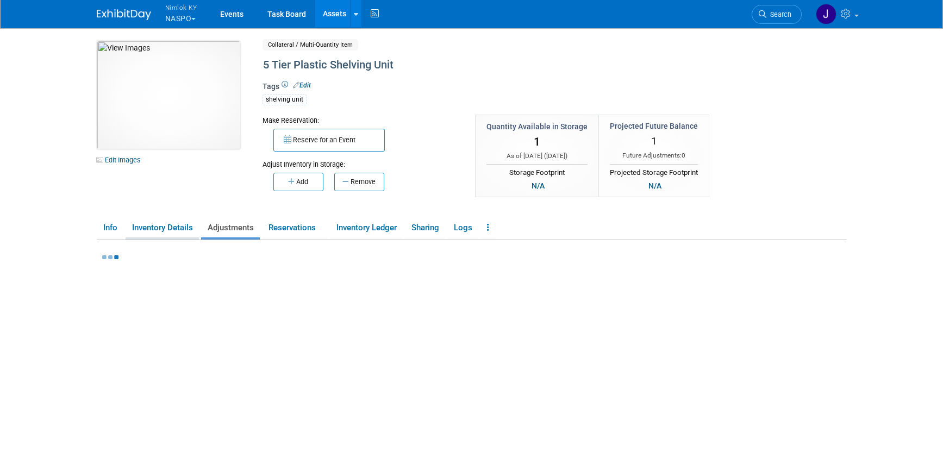
click at [194, 229] on link "Inventory Details" at bounding box center [162, 228] width 73 height 19
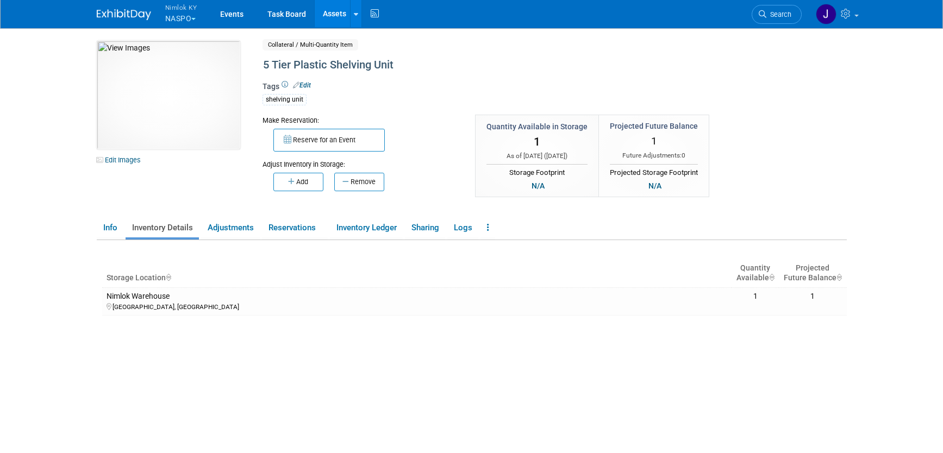
click at [339, 16] on link "Assets" at bounding box center [335, 13] width 40 height 27
